Goal: Find specific page/section: Find specific page/section

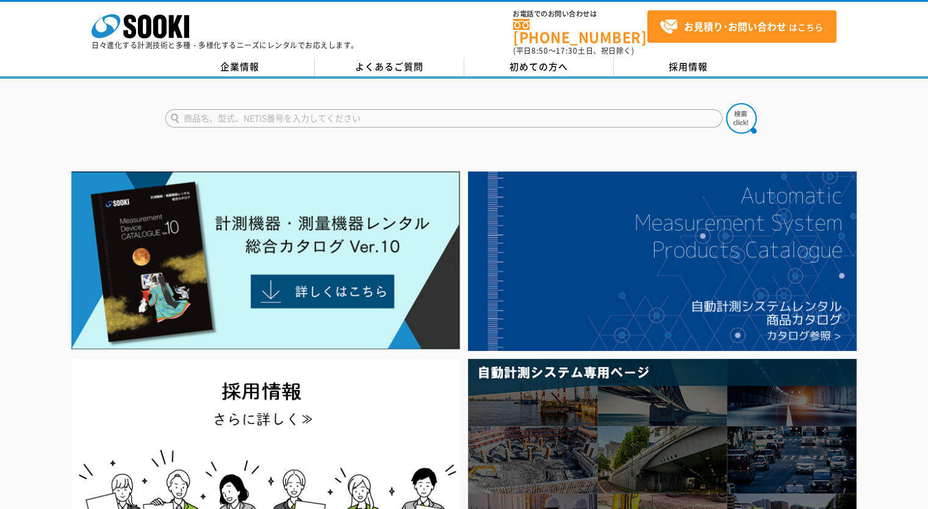
click at [206, 250] on img at bounding box center [265, 260] width 389 height 178
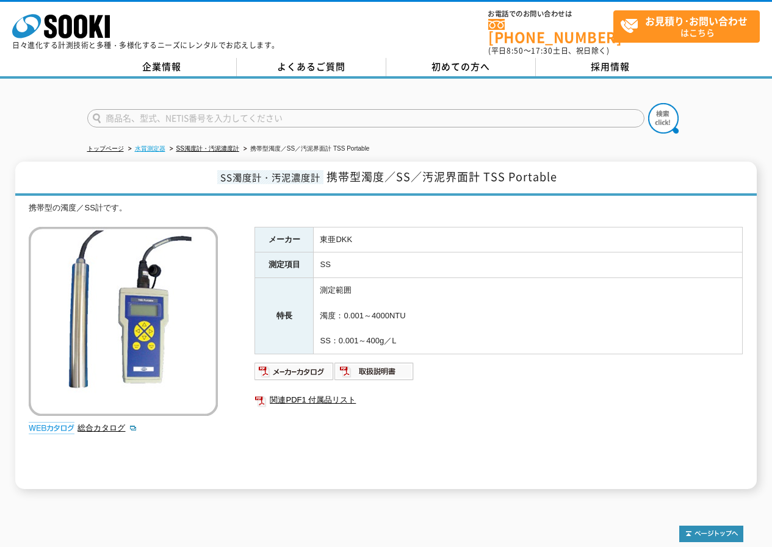
click at [144, 145] on link "水質測定器" at bounding box center [150, 148] width 31 height 7
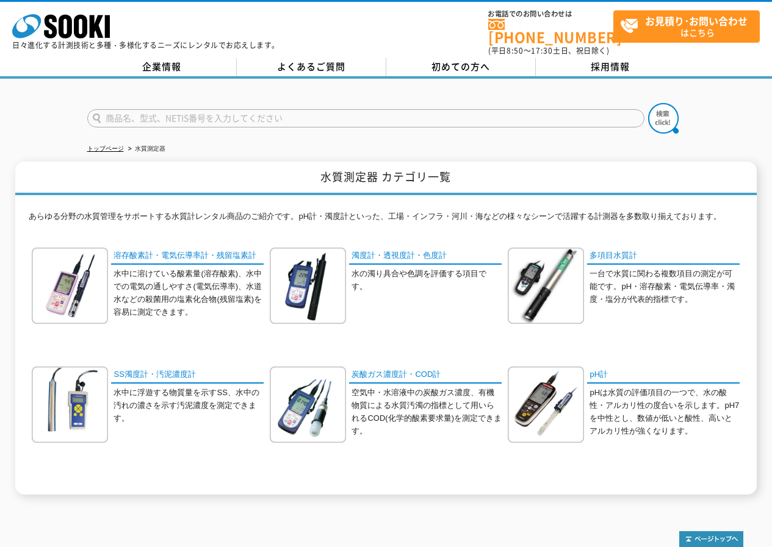
click at [109, 145] on link "トップページ" at bounding box center [105, 148] width 37 height 7
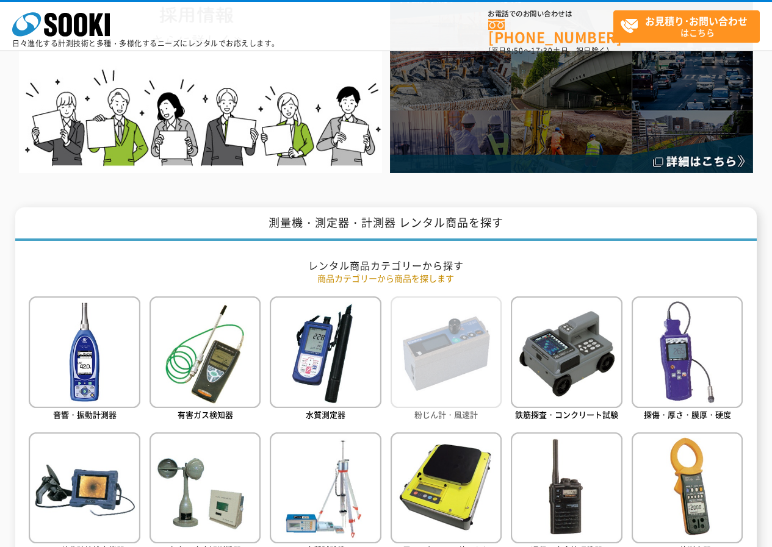
click at [411, 372] on img at bounding box center [445, 352] width 111 height 111
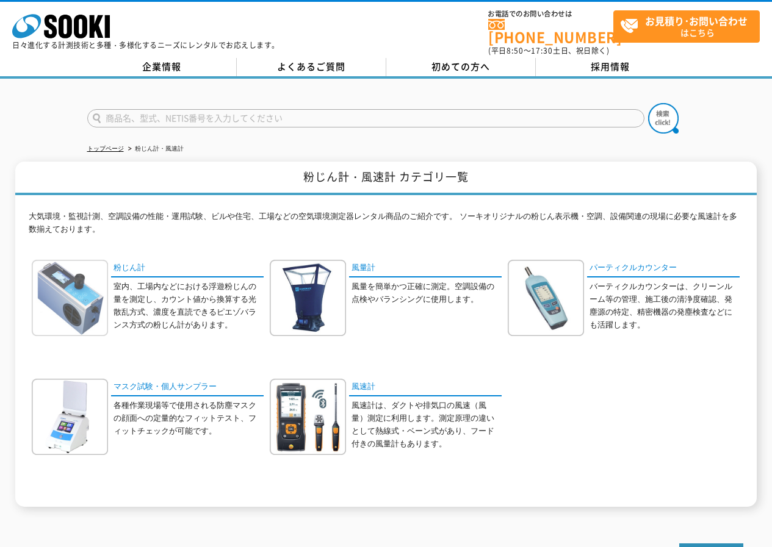
click at [72, 279] on img at bounding box center [70, 298] width 76 height 76
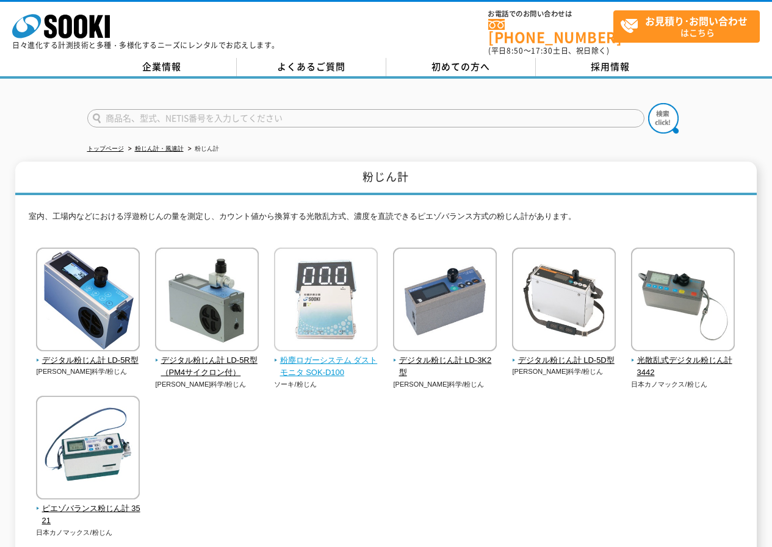
click at [306, 354] on span "粉塵ロガーシステム ダストモニタ SOK-D100" at bounding box center [326, 367] width 104 height 26
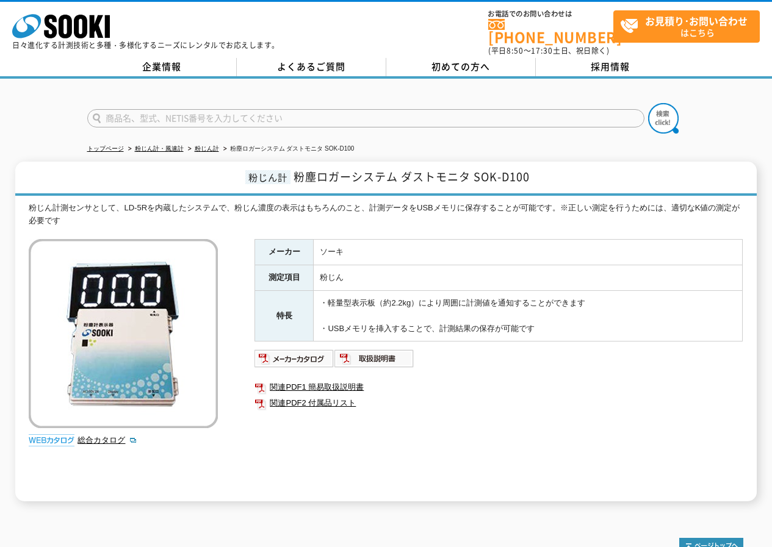
click at [272, 39] on div "株式会社 ソーキ spMenu 日々進化する計測技術と多種・多様化するニーズにレンタルでお応えします。" at bounding box center [145, 28] width 267 height 41
click at [98, 436] on link "総合カタログ" at bounding box center [107, 440] width 60 height 9
